Goal: Task Accomplishment & Management: Manage account settings

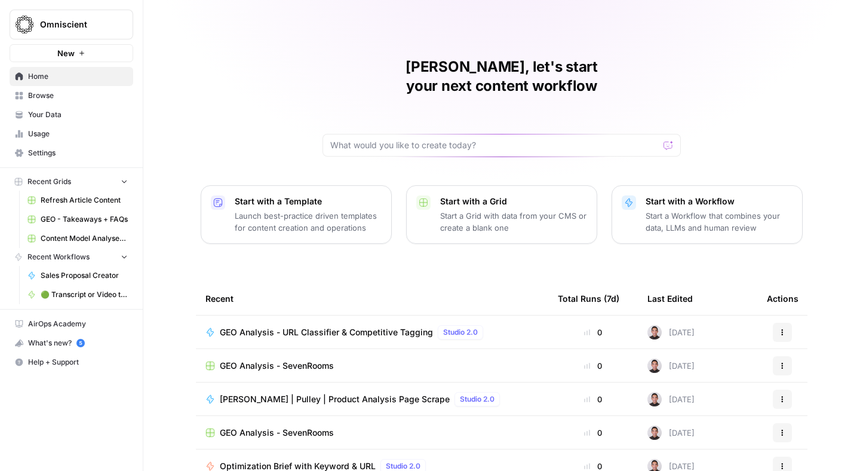
click at [53, 151] on span "Settings" at bounding box center [78, 152] width 100 height 11
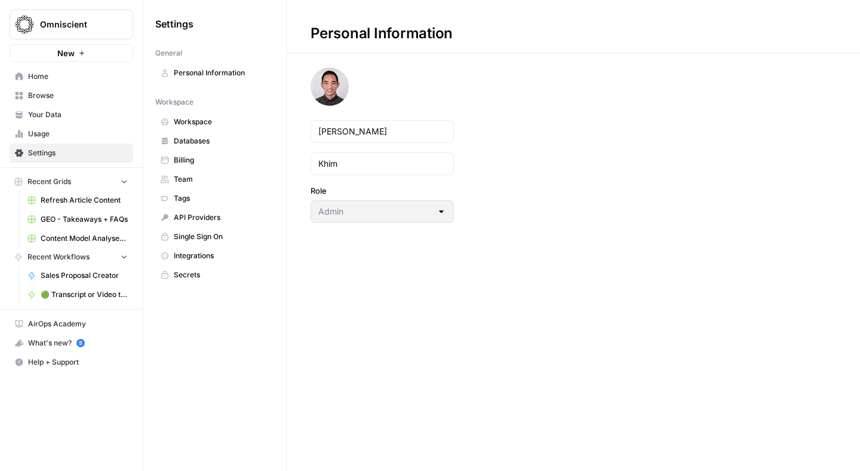
click at [195, 183] on span "Team" at bounding box center [221, 179] width 95 height 11
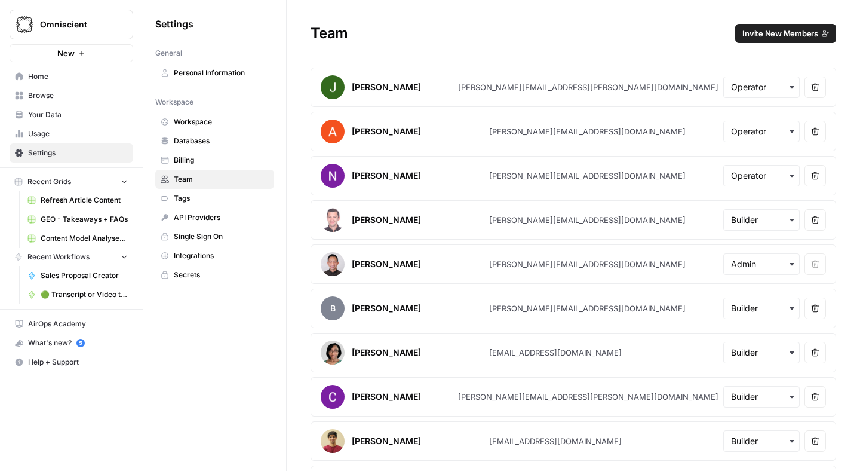
click at [766, 23] on h1 "Team Invite New Members" at bounding box center [573, 26] width 573 height 53
click at [766, 33] on span "Invite New Members" at bounding box center [780, 33] width 76 height 12
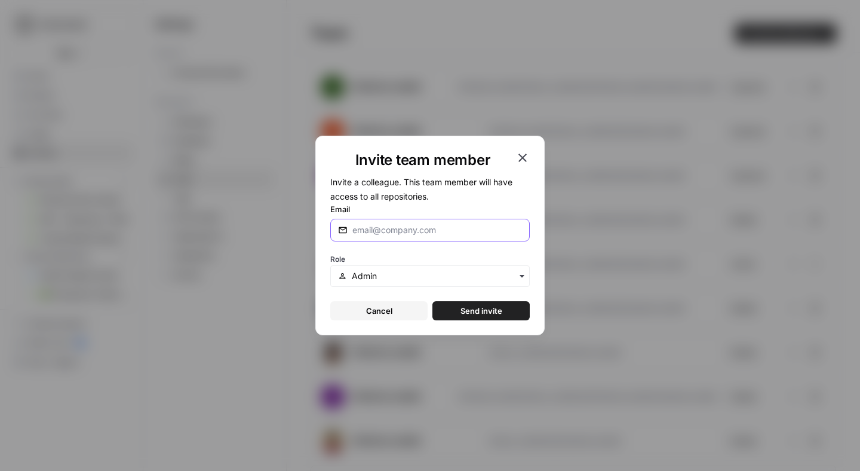
click at [383, 224] on input "Email" at bounding box center [437, 230] width 170 height 12
paste input "[EMAIL_ADDRESS][PERSON_NAME][DOMAIN_NAME]"
type input "[EMAIL_ADDRESS][PERSON_NAME][DOMAIN_NAME]"
click at [349, 280] on div "button" at bounding box center [429, 275] width 199 height 21
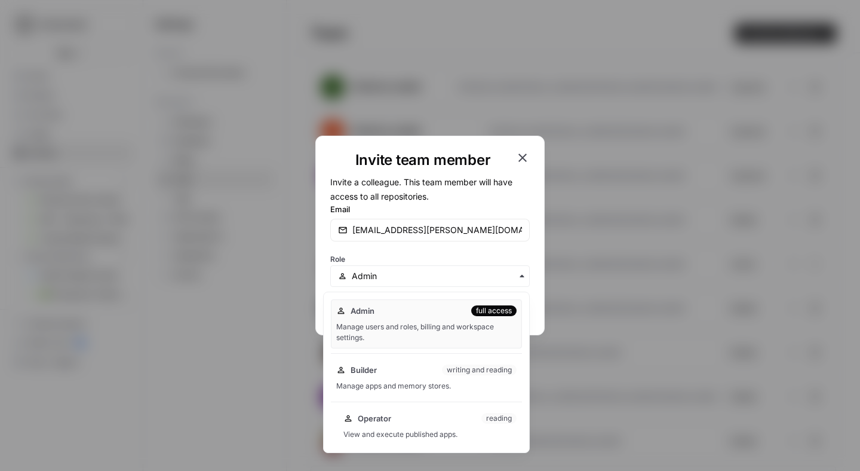
click at [382, 430] on div "View and execute published apps." at bounding box center [429, 434] width 173 height 11
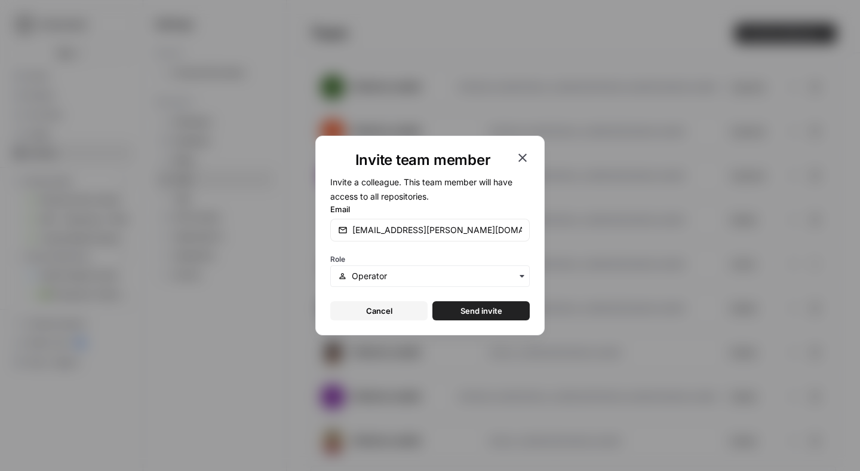
click at [479, 313] on span "Send invite" at bounding box center [481, 311] width 42 height 12
